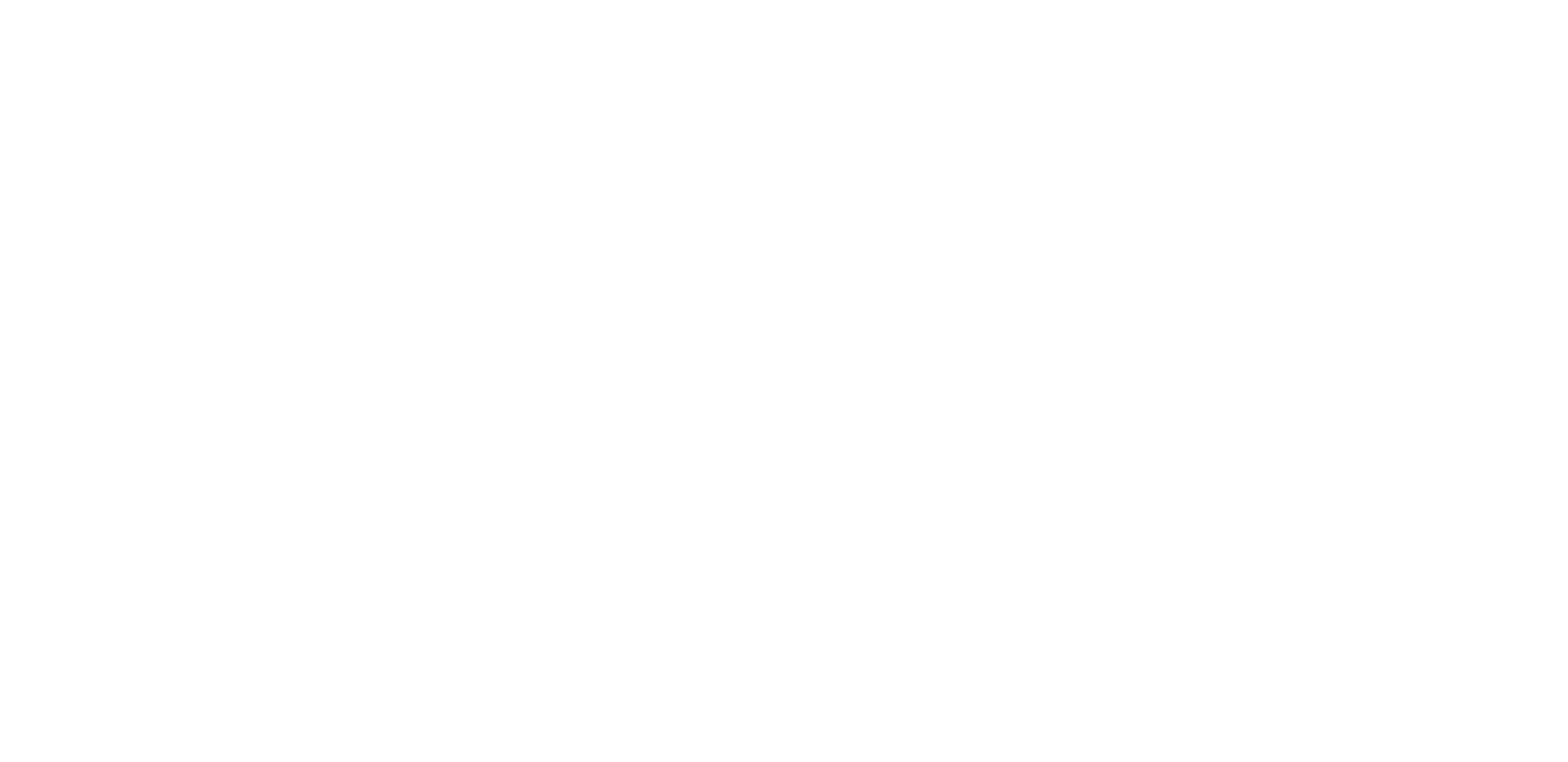
click at [1464, 6] on html at bounding box center [784, 2] width 1568 height 6
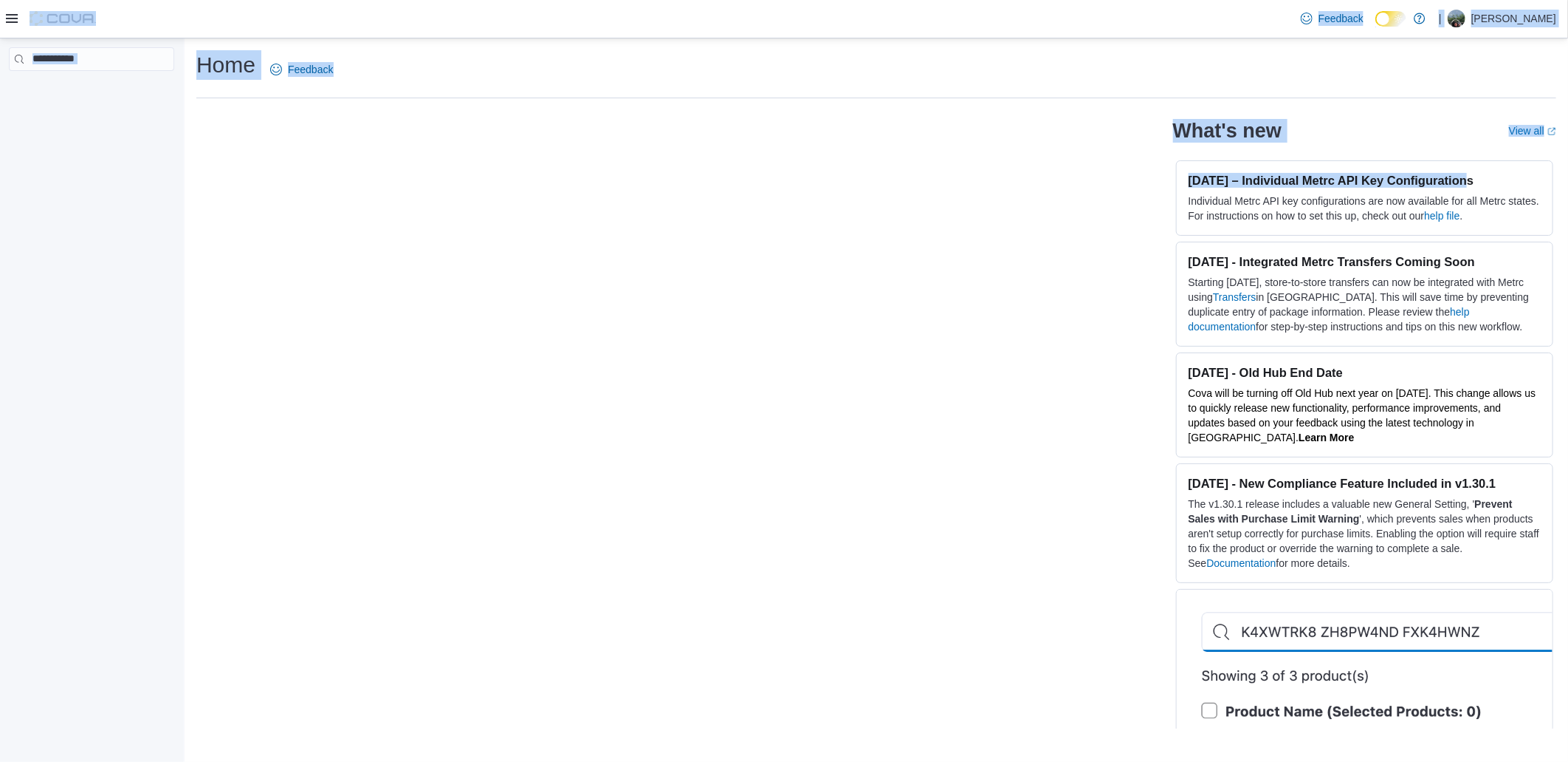
drag, startPoint x: 0, startPoint y: 0, endPoint x: 1531, endPoint y: -56, distance: 1532.0
click at [1531, 0] on html "Feedback Dark Mode | Martina Nemanic Home Feedback What's new View all (opens i…" at bounding box center [784, 381] width 1568 height 762
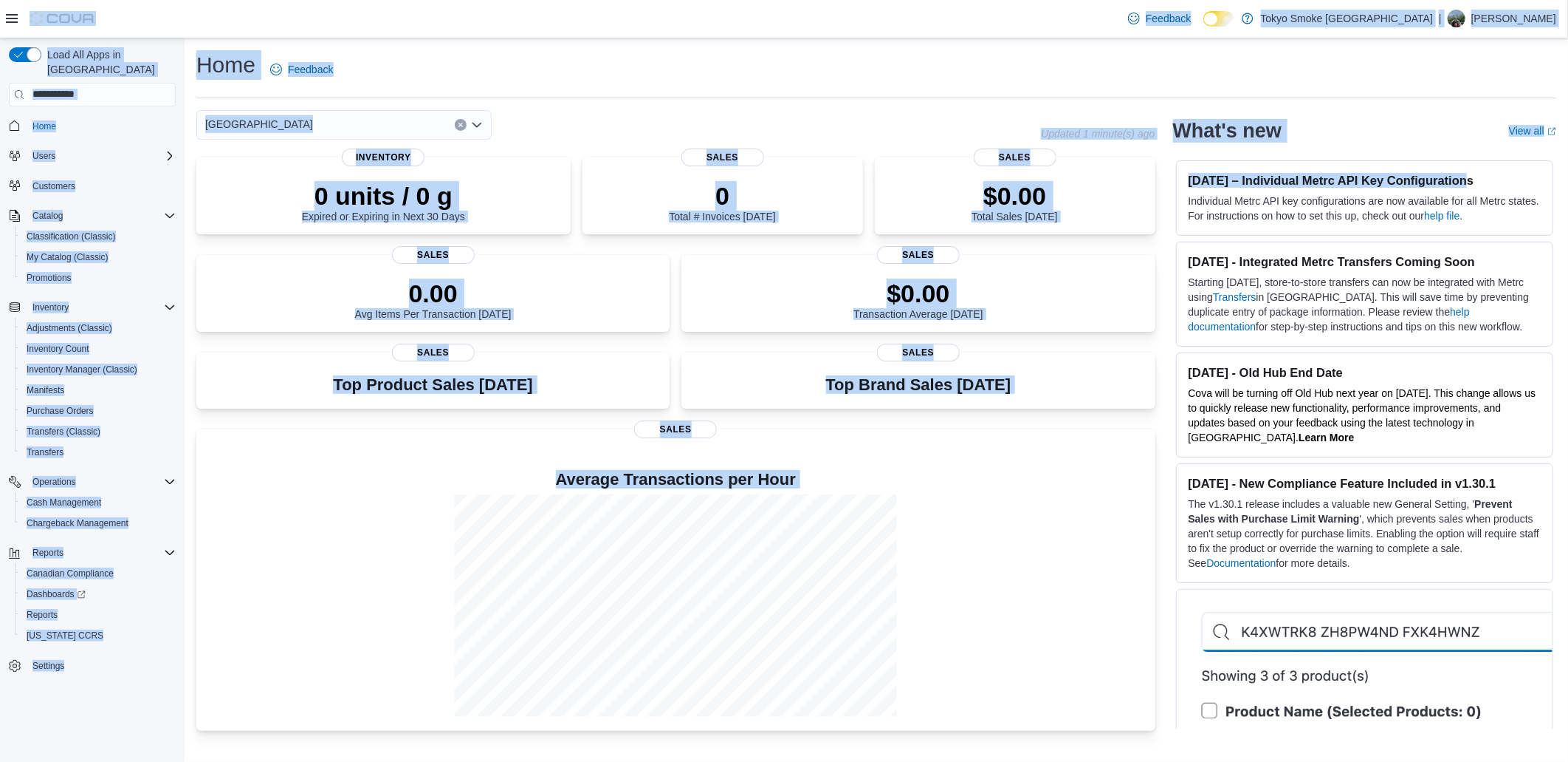
drag, startPoint x: 1531, startPoint y: -56, endPoint x: 1508, endPoint y: 11, distance: 70.8
click at [1508, 11] on p "Martina Nemanic" at bounding box center [1514, 19] width 85 height 18
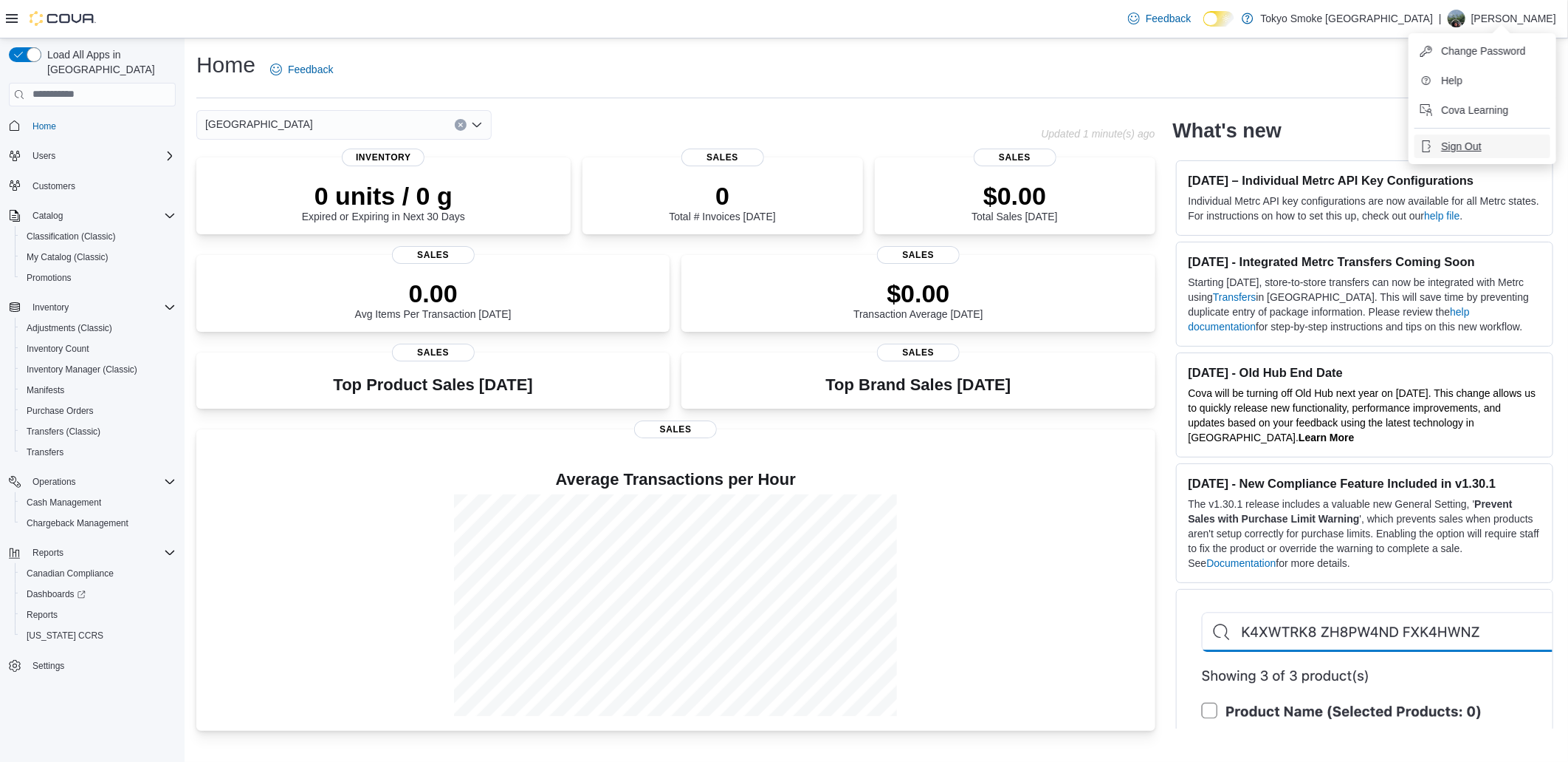
click at [1465, 150] on span "Sign Out" at bounding box center [1461, 146] width 40 height 15
